Goal: Task Accomplishment & Management: Manage account settings

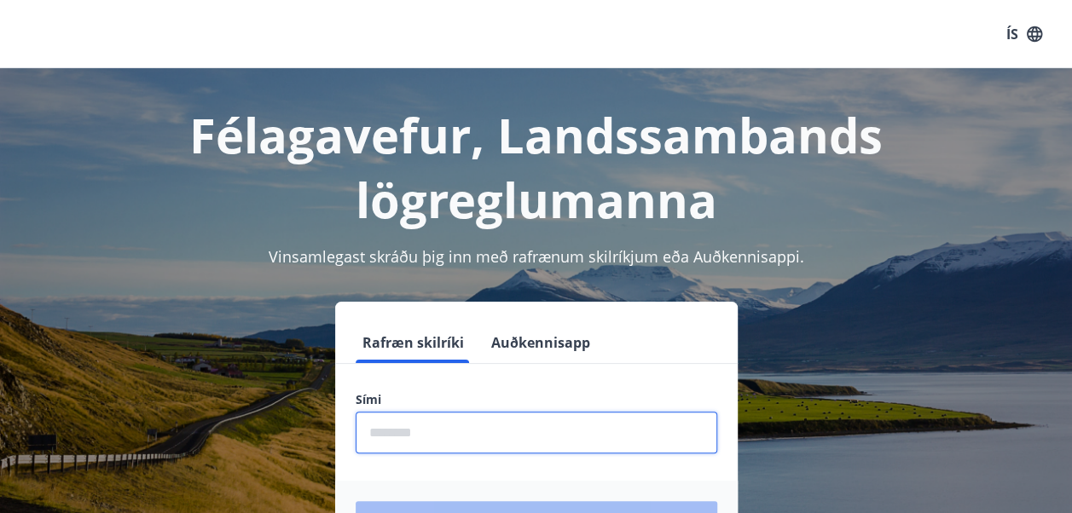
click at [377, 428] on input "phone" at bounding box center [535, 433] width 361 height 42
type input "********"
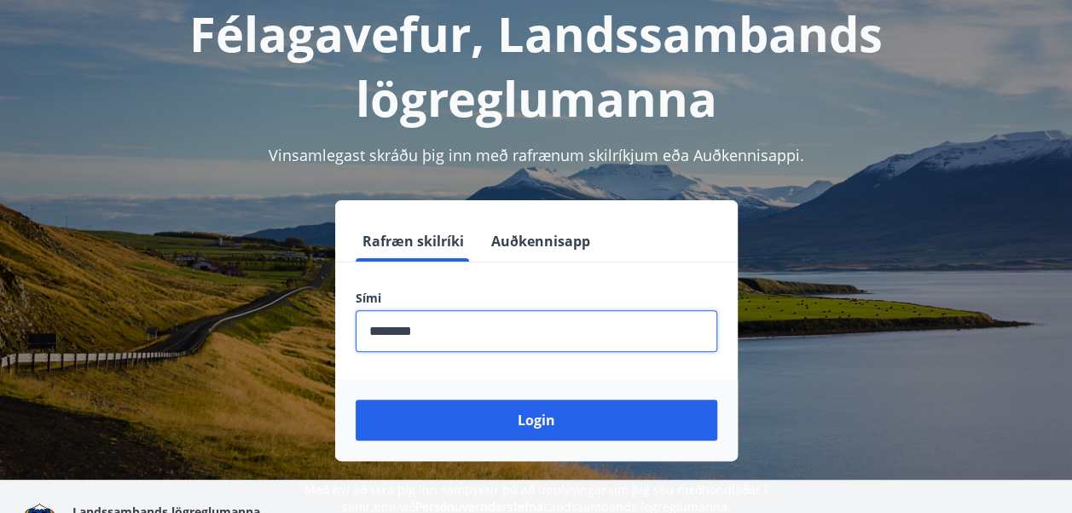
scroll to position [99, 0]
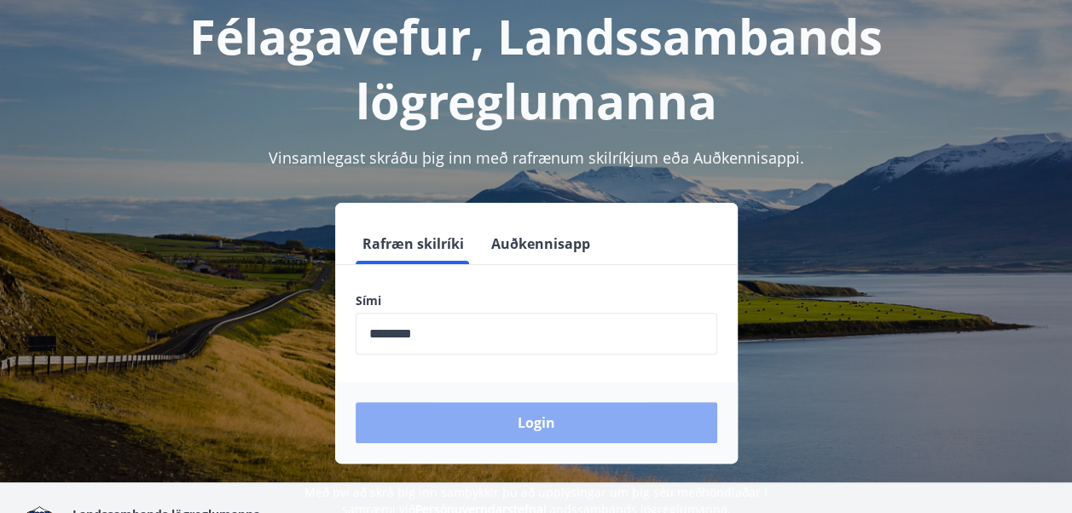
click at [524, 419] on button "Login" at bounding box center [535, 422] width 361 height 41
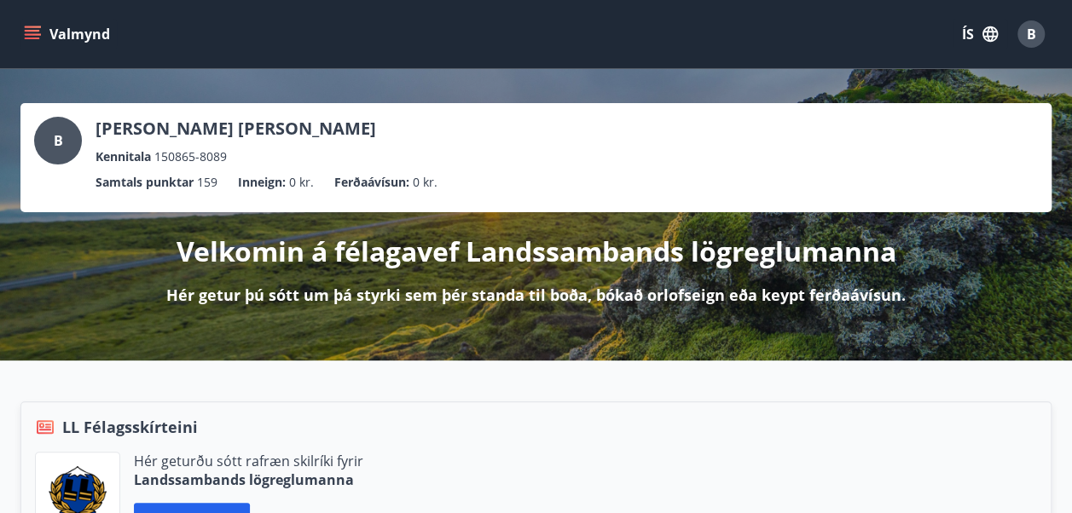
click at [34, 32] on icon "menu" at bounding box center [32, 34] width 17 height 17
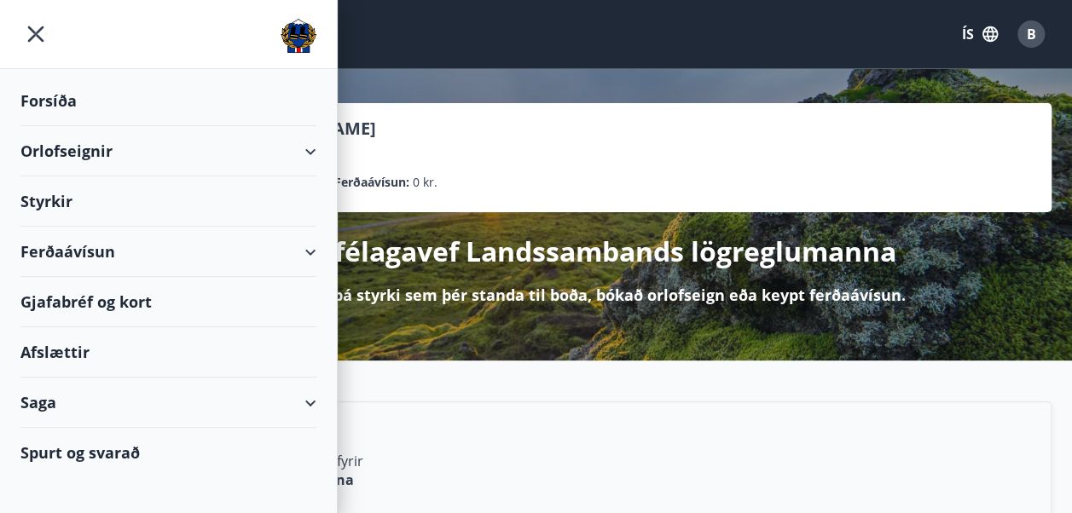
click at [45, 95] on div "Forsíða" at bounding box center [168, 101] width 296 height 50
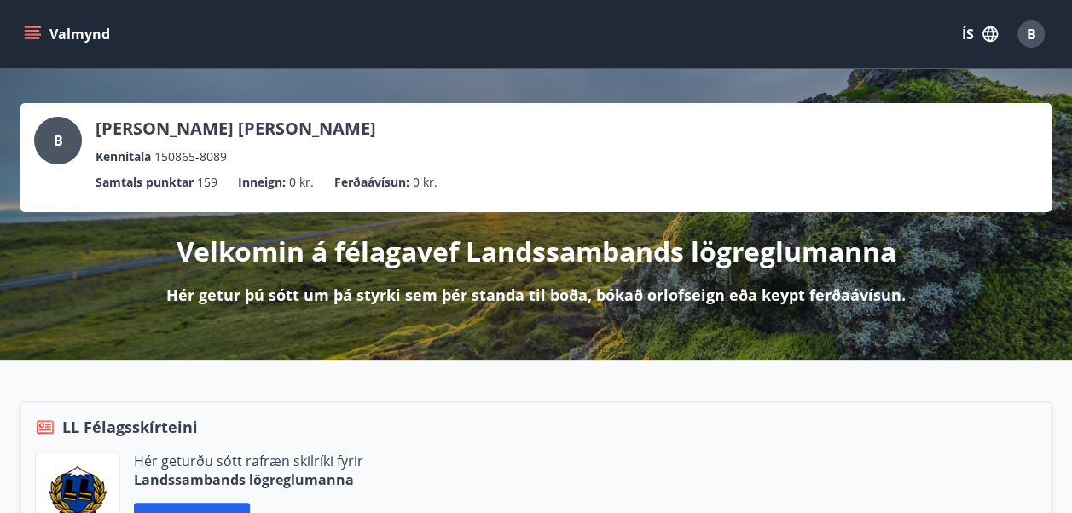
click at [31, 30] on icon "menu" at bounding box center [32, 31] width 15 height 2
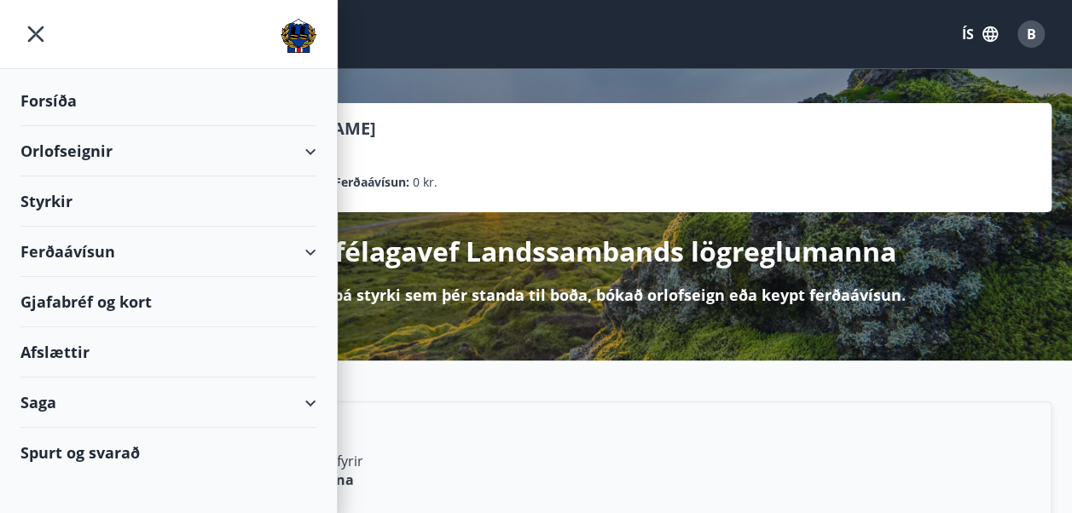
click at [881, 51] on div "Valmynd ÍS B" at bounding box center [535, 34] width 1031 height 41
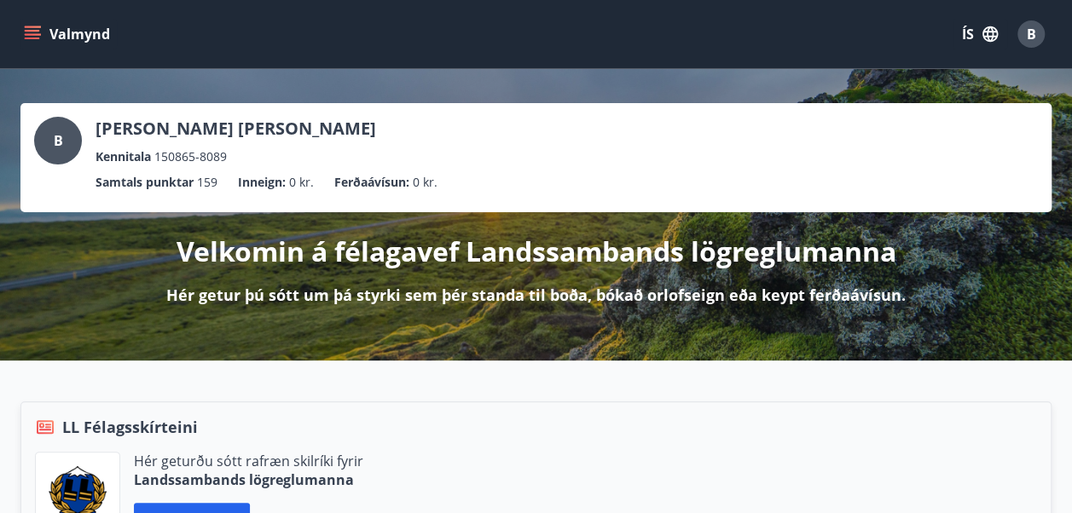
click at [1026, 32] on span "B" at bounding box center [1030, 34] width 9 height 19
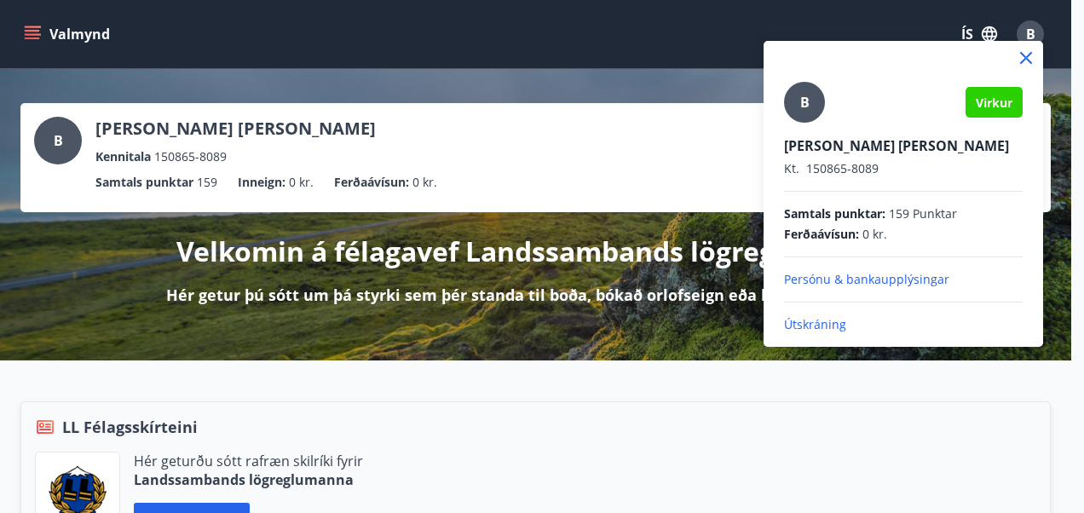
click at [817, 321] on p "Útskráning" at bounding box center [903, 324] width 239 height 17
